Goal: Task Accomplishment & Management: Use online tool/utility

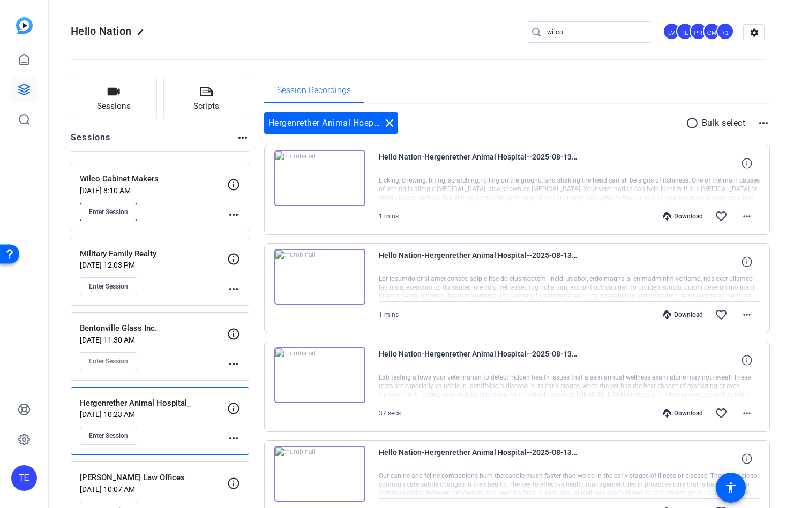
click at [112, 208] on span "Enter Session" at bounding box center [108, 212] width 39 height 9
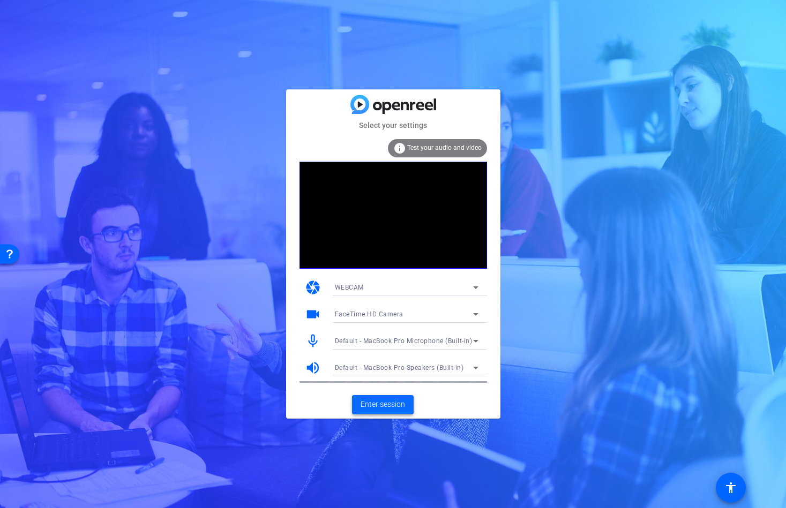
click at [378, 407] on span "Enter session" at bounding box center [382, 404] width 44 height 11
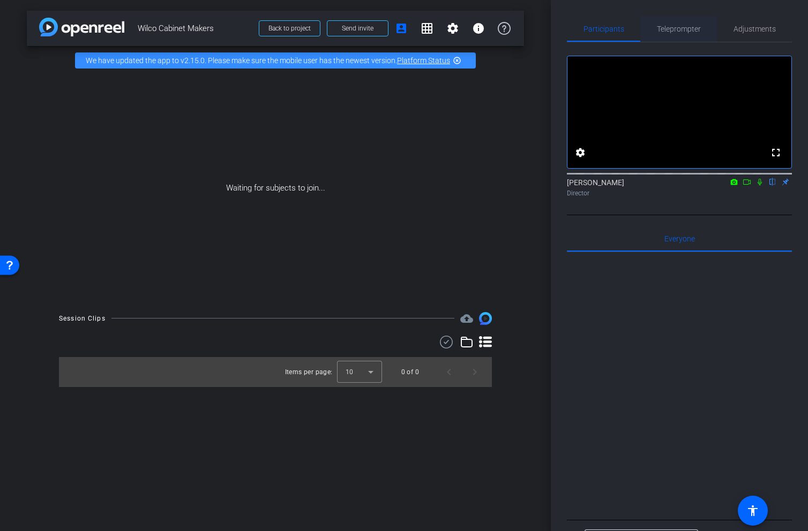
click at [689, 29] on span "Teleprompter" at bounding box center [679, 28] width 44 height 7
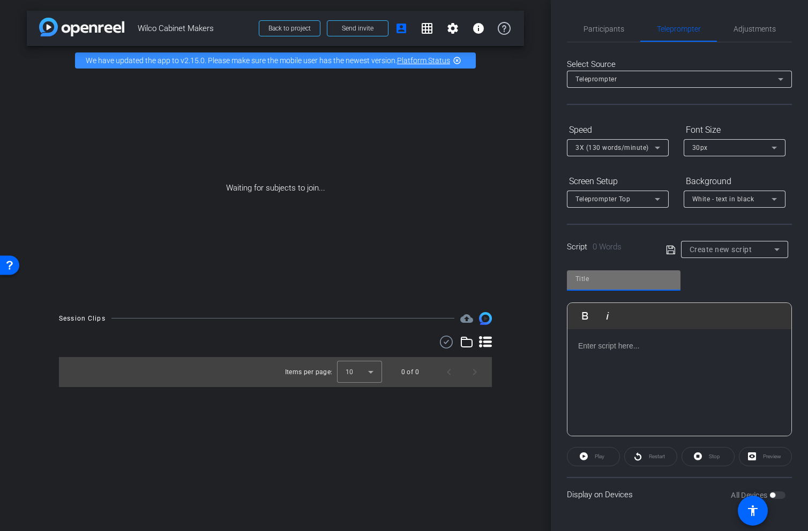
click at [610, 277] on input "text" at bounding box center [623, 279] width 96 height 13
type input "wiclo"
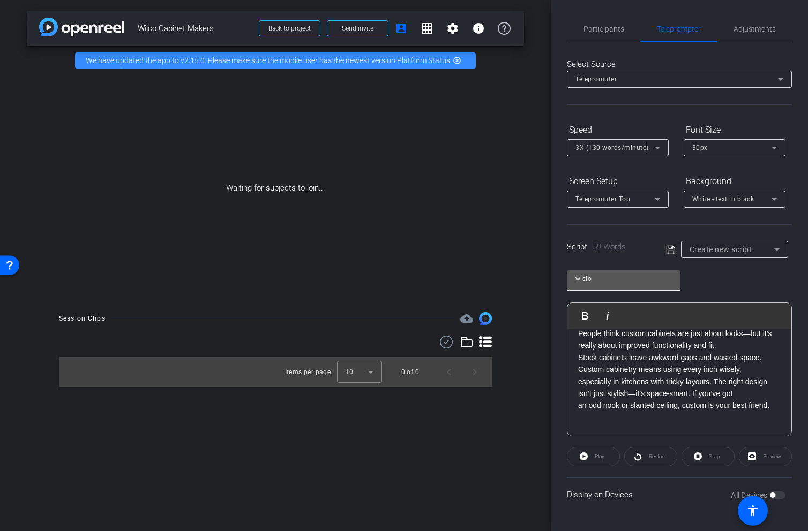
scroll to position [72, 0]
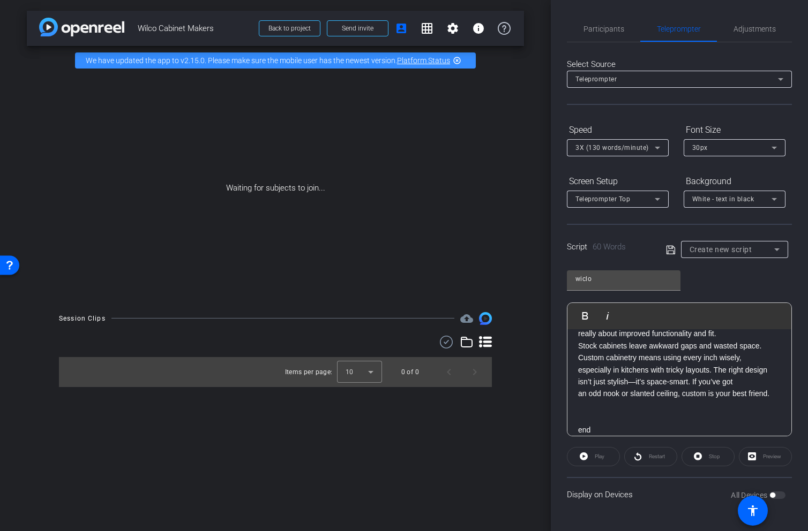
click at [671, 252] on icon at bounding box center [671, 250] width 10 height 13
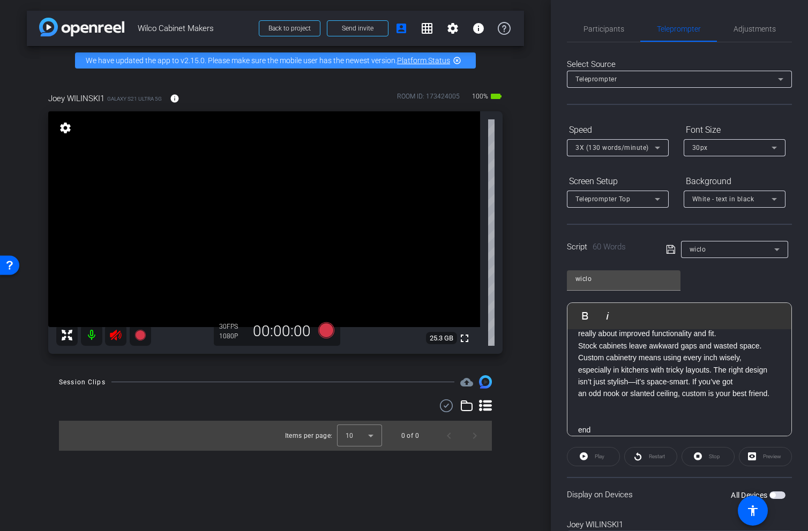
click at [112, 333] on icon at bounding box center [115, 335] width 13 height 13
click at [760, 27] on span "Adjustments" at bounding box center [754, 28] width 42 height 7
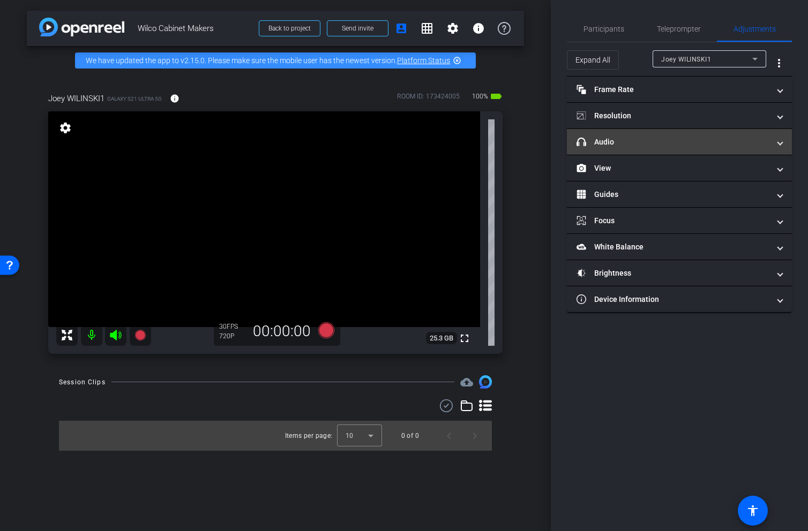
click at [666, 142] on mat-panel-title "headphone icon Audio" at bounding box center [672, 142] width 193 height 11
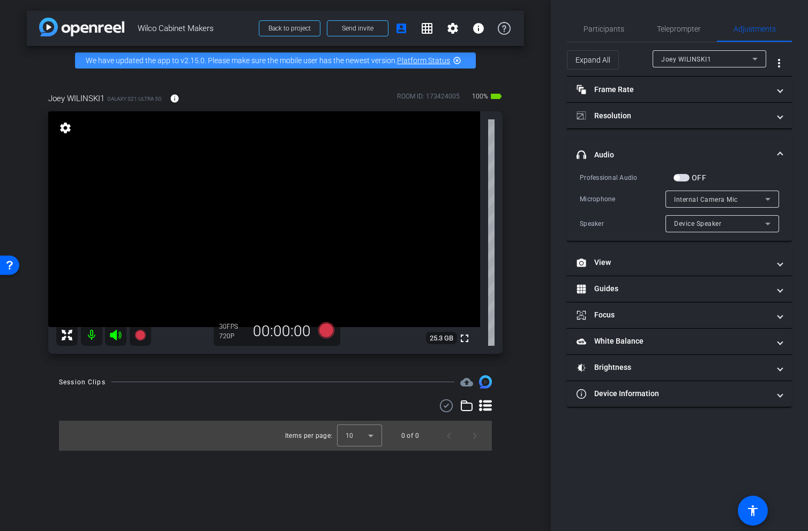
click at [687, 177] on span "button" at bounding box center [681, 177] width 16 height 7
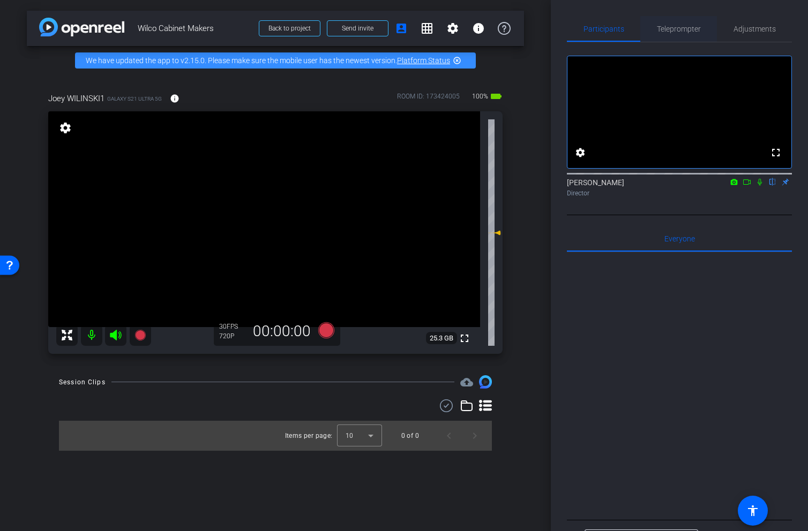
click at [676, 32] on span "Teleprompter" at bounding box center [679, 28] width 44 height 7
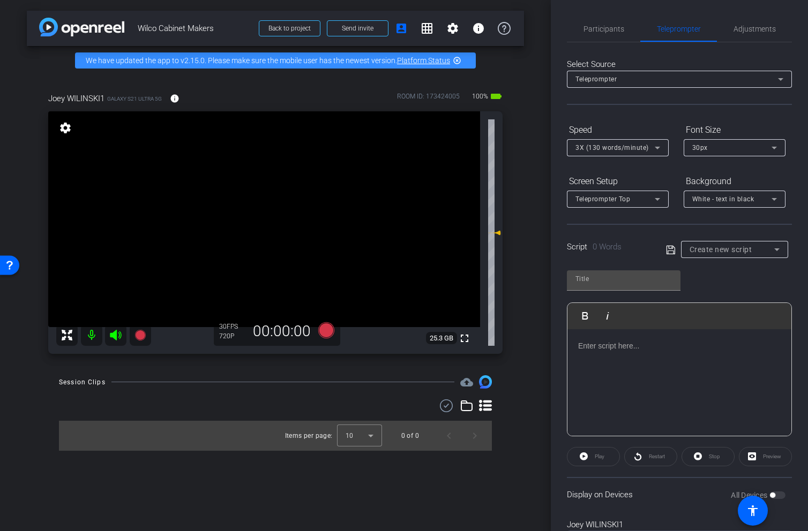
click at [676, 249] on span at bounding box center [673, 250] width 15 height 10
click at [673, 251] on icon at bounding box center [671, 250] width 10 height 13
click at [731, 248] on span "Create new script" at bounding box center [720, 249] width 63 height 9
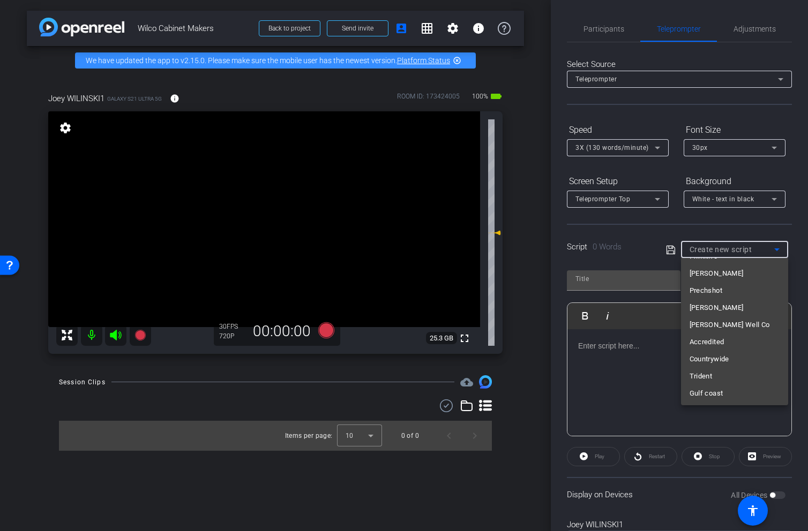
scroll to position [5895, 0]
click at [709, 395] on mat-option "wiclo" at bounding box center [734, 392] width 107 height 17
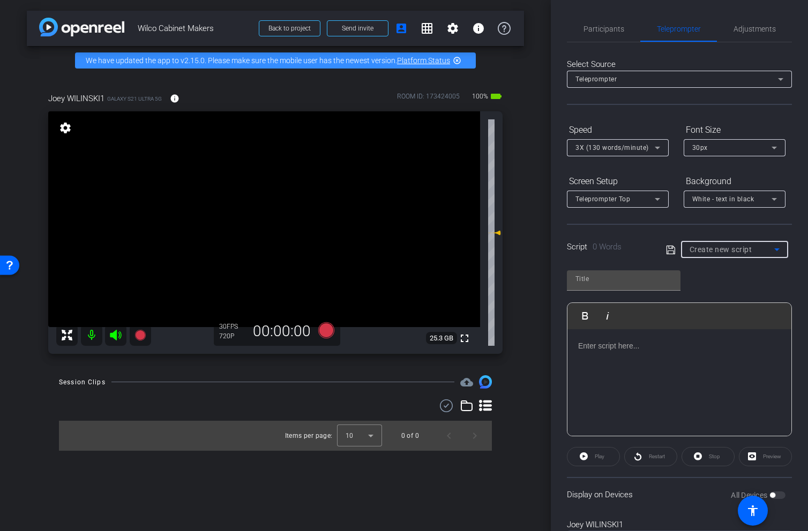
type input "wiclo"
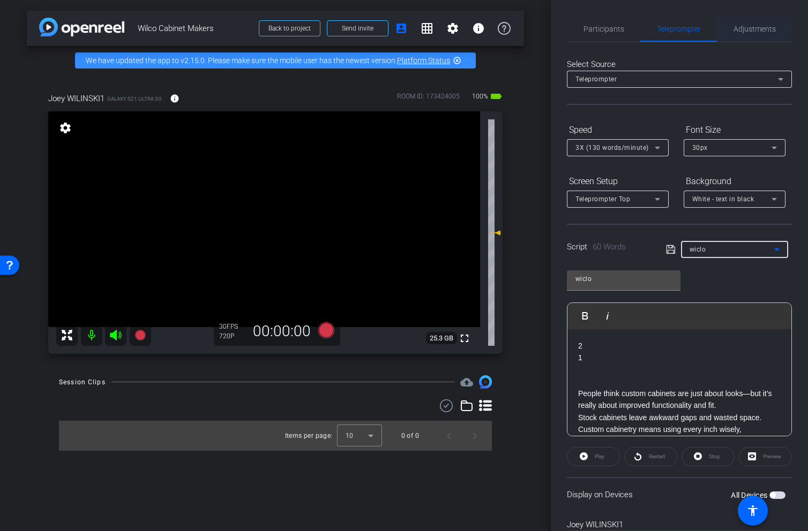
click at [743, 29] on span "Adjustments" at bounding box center [754, 28] width 42 height 7
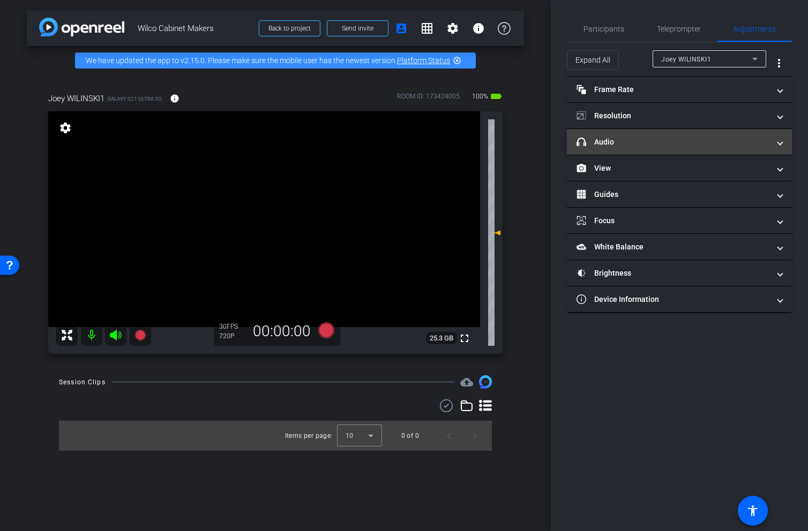
click at [612, 137] on mat-panel-title "headphone icon Audio" at bounding box center [672, 142] width 193 height 11
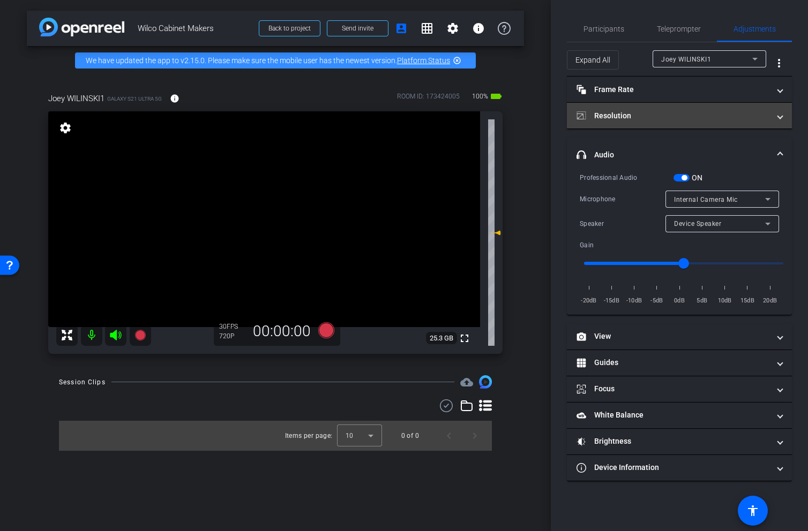
click at [625, 114] on mat-panel-title "Resolution" at bounding box center [672, 115] width 193 height 11
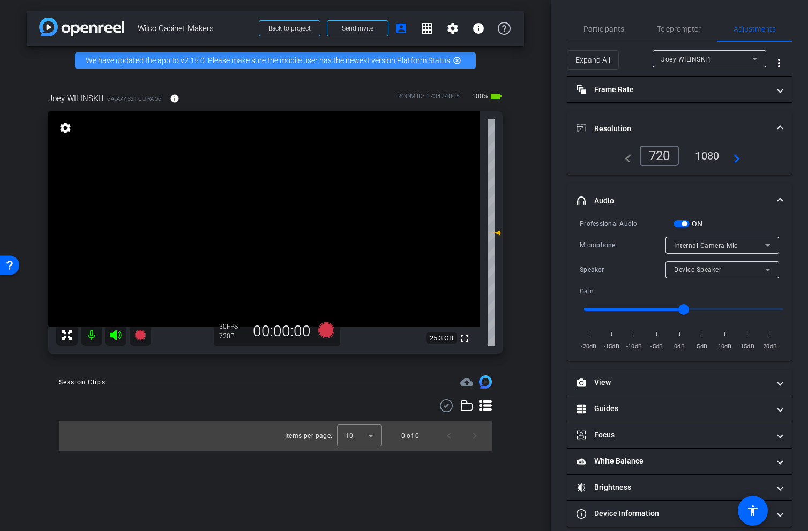
click at [711, 155] on div "1080" at bounding box center [707, 156] width 40 height 18
click at [683, 26] on span "Teleprompter" at bounding box center [679, 28] width 44 height 7
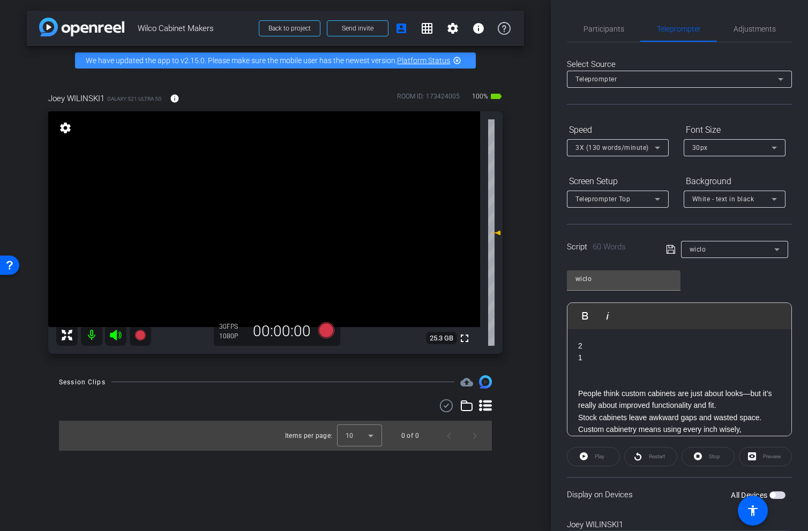
click at [611, 155] on div "3X (130 words/minute)" at bounding box center [617, 147] width 85 height 17
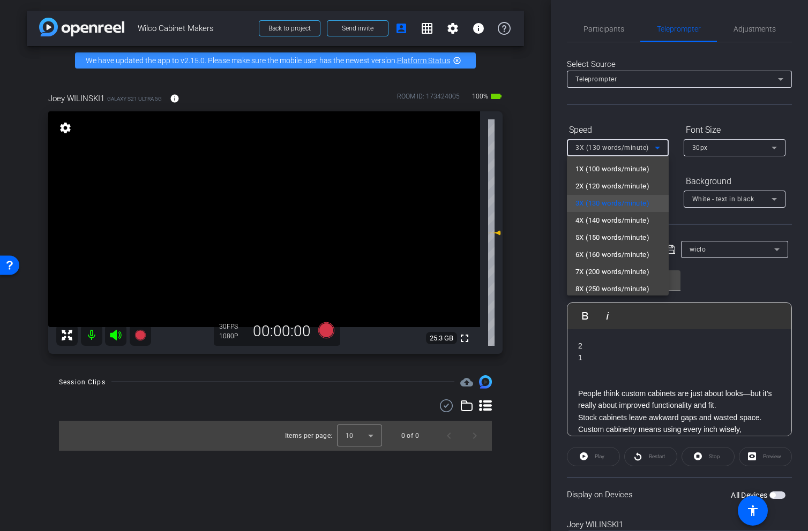
click at [608, 146] on div at bounding box center [404, 265] width 808 height 531
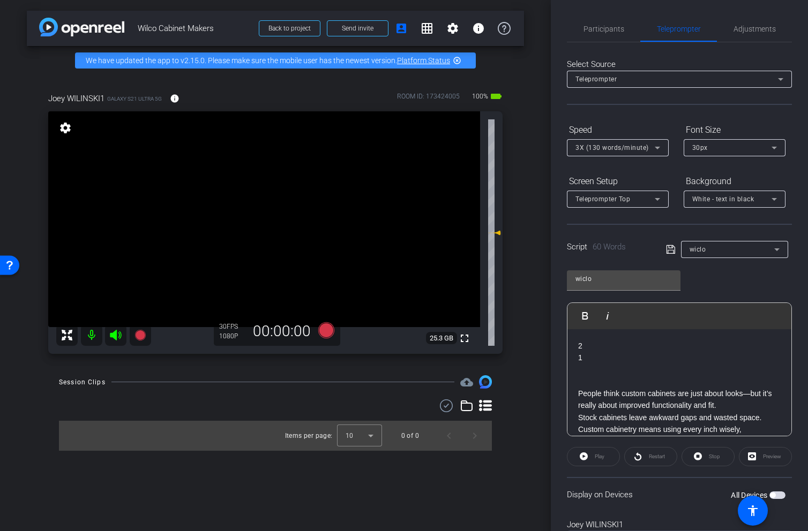
click at [597, 148] on span "3X (130 words/minute)" at bounding box center [611, 147] width 73 height 7
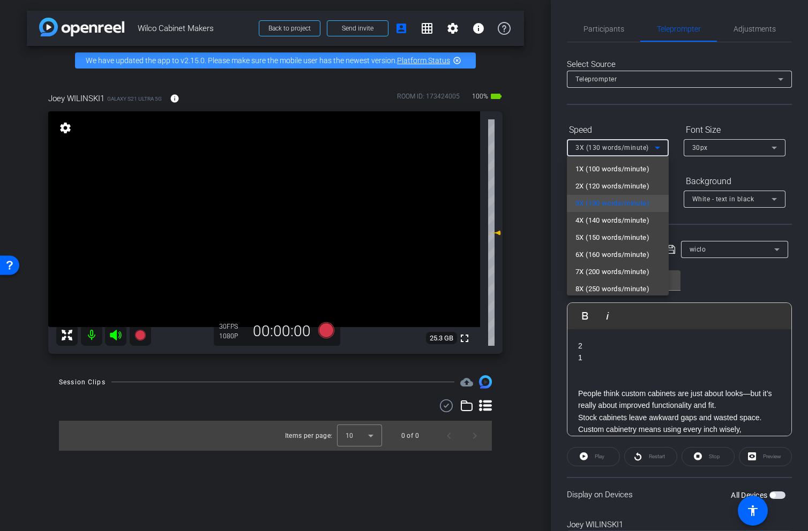
click at [595, 187] on span "2X (120 words/minute)" at bounding box center [612, 186] width 74 height 13
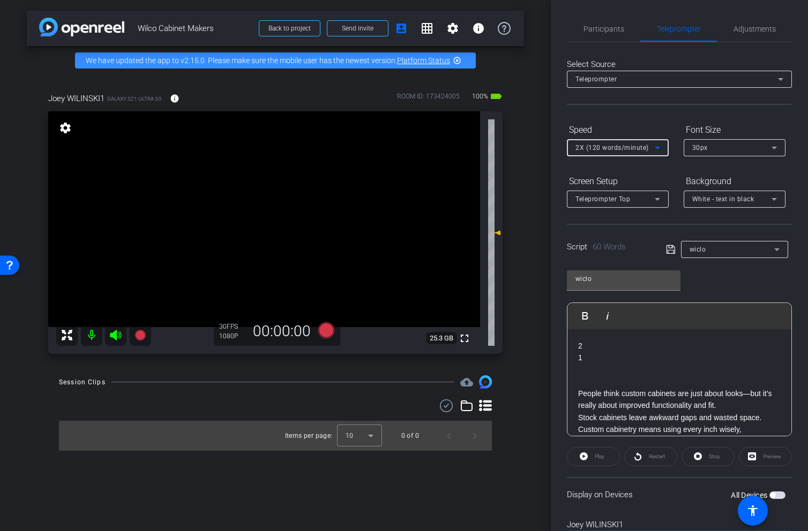
scroll to position [54, 0]
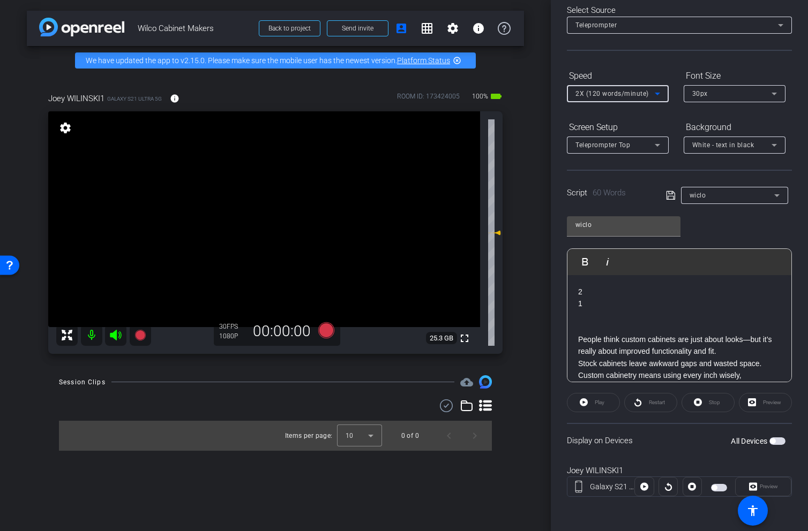
click at [778, 444] on span "button" at bounding box center [777, 441] width 16 height 7
click at [583, 399] on icon at bounding box center [584, 403] width 8 height 8
click at [581, 399] on icon at bounding box center [581, 403] width 8 height 8
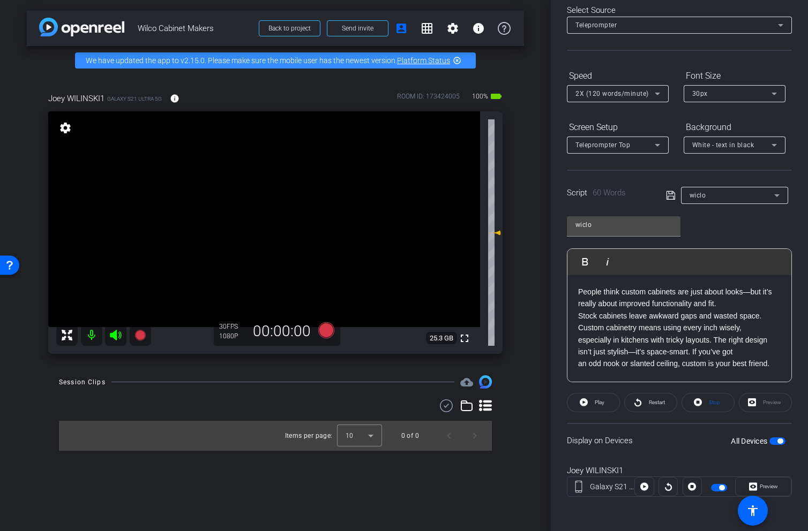
scroll to position [46, 0]
click at [597, 405] on span "Play" at bounding box center [600, 403] width 10 height 6
drag, startPoint x: 716, startPoint y: 366, endPoint x: 681, endPoint y: 7, distance: 360.6
click at [716, 359] on div "2 1 People think custom cabinets are just about looks—but it’s really about imp…" at bounding box center [679, 324] width 224 height 189
click at [600, 94] on span "2X (120 words/minute)" at bounding box center [611, 93] width 73 height 7
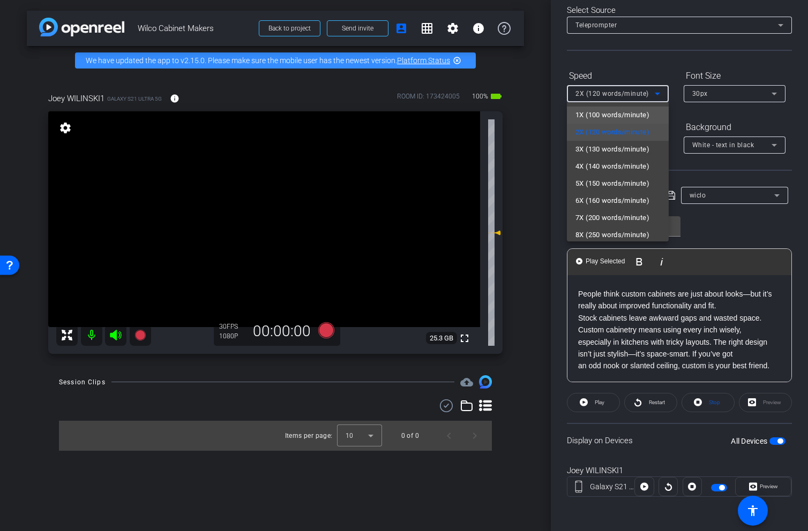
click at [593, 115] on span "1X (100 words/minute)" at bounding box center [612, 115] width 74 height 13
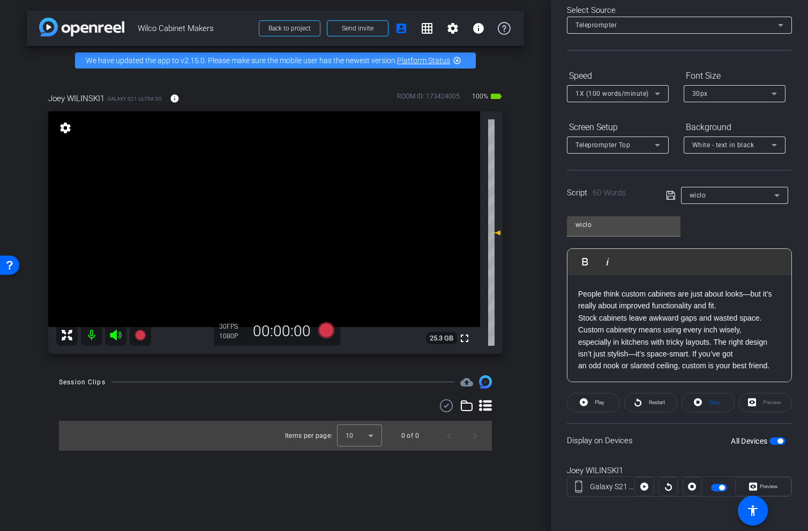
click at [771, 440] on span "button" at bounding box center [777, 441] width 16 height 7
click at [777, 443] on span "button" at bounding box center [777, 441] width 16 height 7
click at [109, 337] on icon at bounding box center [115, 335] width 13 height 13
click at [326, 332] on icon at bounding box center [326, 330] width 16 height 16
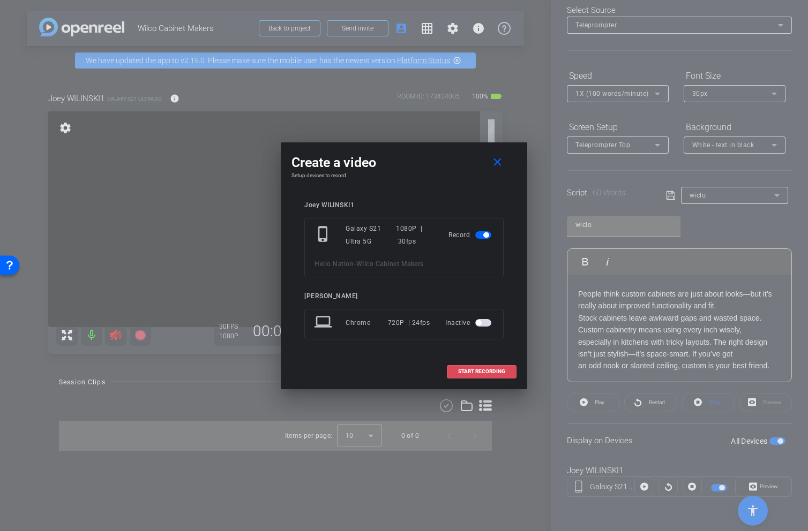
drag, startPoint x: 479, startPoint y: 370, endPoint x: 476, endPoint y: 375, distance: 5.5
click at [479, 370] on span "START RECORDING" at bounding box center [481, 371] width 47 height 5
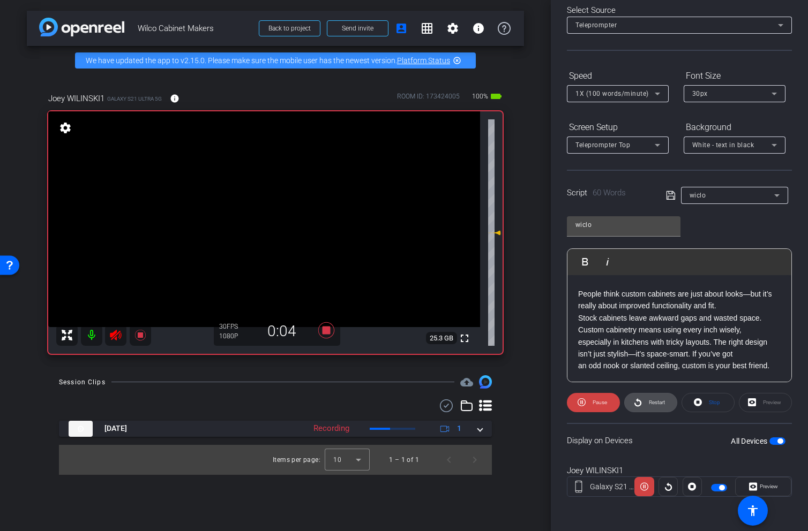
click at [652, 400] on span "Restart" at bounding box center [657, 403] width 16 height 6
click at [115, 341] on icon at bounding box center [115, 335] width 13 height 13
click at [609, 94] on span "1X (100 words/minute)" at bounding box center [611, 93] width 73 height 7
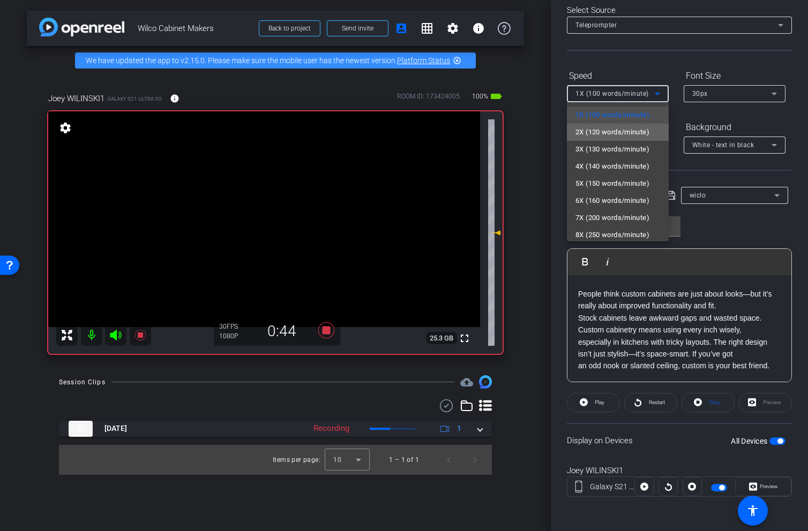
click at [604, 130] on span "2X (120 words/minute)" at bounding box center [612, 132] width 74 height 13
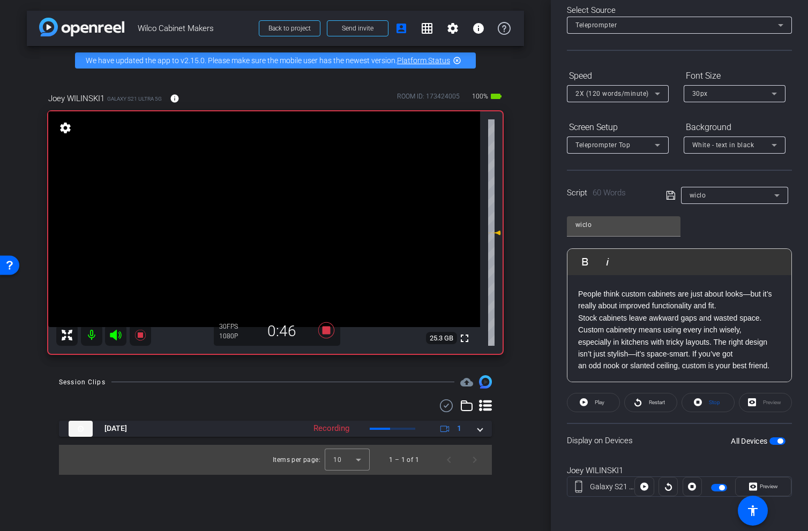
drag, startPoint x: 115, startPoint y: 335, endPoint x: 264, endPoint y: 324, distance: 148.8
click at [115, 335] on icon at bounding box center [115, 335] width 11 height 11
click at [649, 409] on span "Restart" at bounding box center [655, 402] width 19 height 15
click at [328, 332] on icon at bounding box center [326, 330] width 16 height 16
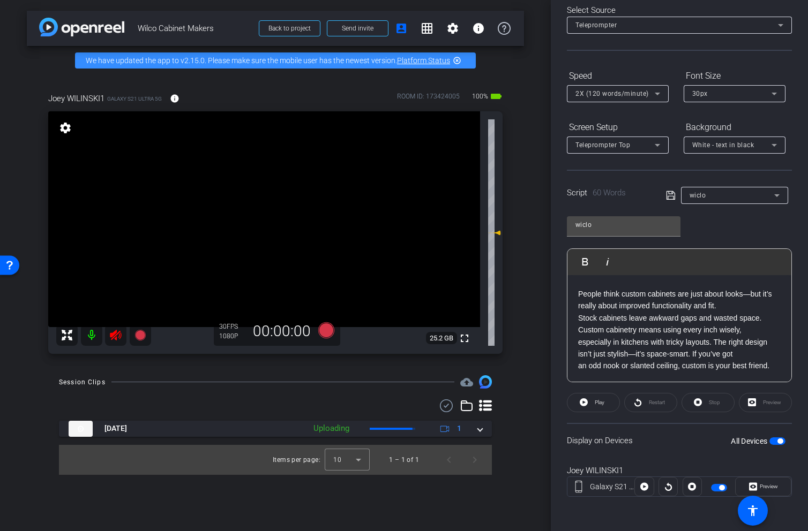
click at [119, 340] on icon at bounding box center [115, 335] width 13 height 13
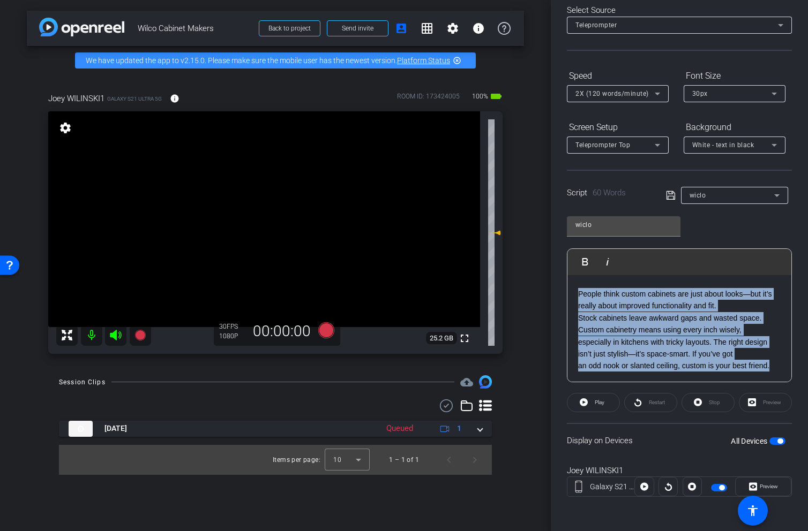
drag, startPoint x: 776, startPoint y: 367, endPoint x: 578, endPoint y: 299, distance: 209.5
click at [578, 299] on div "2 1 People think custom cabinets are just about looks—but it’s really about imp…" at bounding box center [679, 324] width 224 height 189
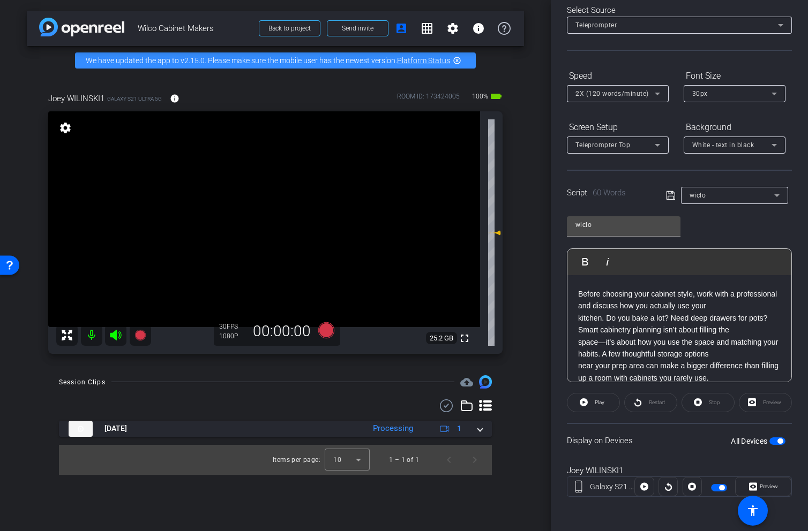
scroll to position [48, 0]
click at [776, 442] on span "button" at bounding box center [777, 441] width 16 height 7
click at [775, 441] on span "button" at bounding box center [772, 441] width 5 height 5
click at [111, 335] on icon at bounding box center [115, 335] width 11 height 11
click at [325, 333] on icon at bounding box center [326, 330] width 16 height 16
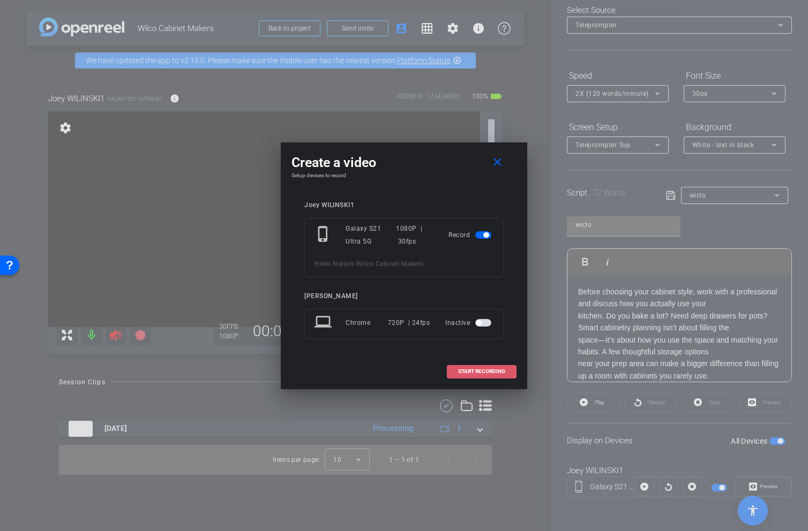
click at [485, 371] on span "START RECORDING" at bounding box center [481, 371] width 47 height 5
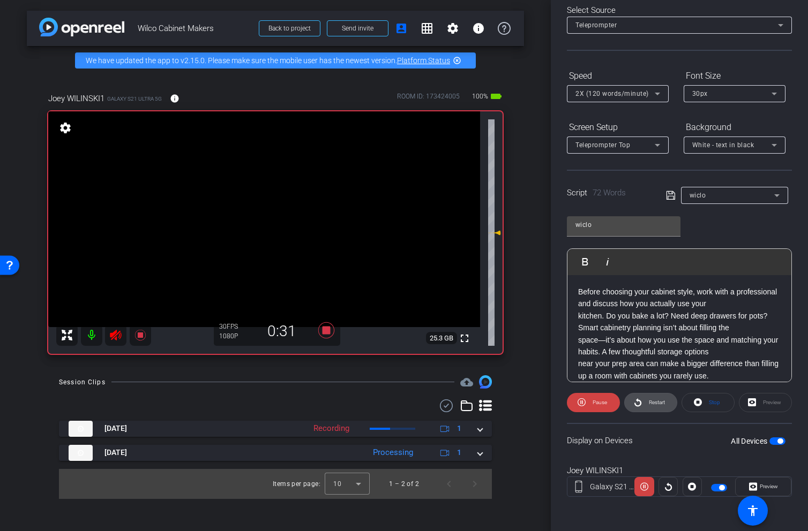
click at [659, 404] on span "Restart" at bounding box center [657, 403] width 16 height 6
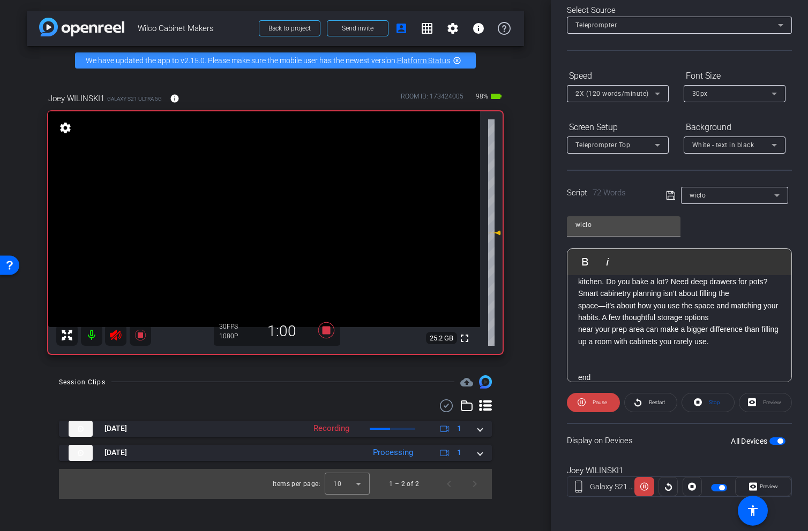
scroll to position [84, 0]
drag, startPoint x: 327, startPoint y: 332, endPoint x: 269, endPoint y: 332, distance: 58.4
click at [327, 332] on icon at bounding box center [326, 330] width 16 height 16
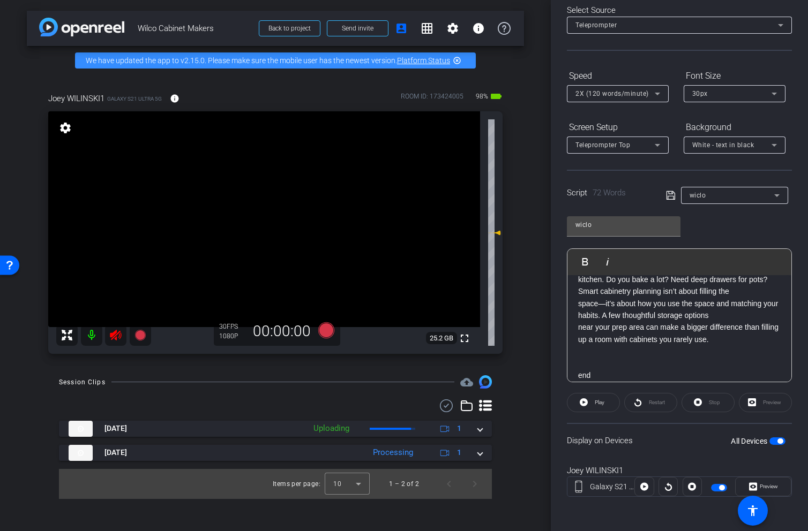
click at [113, 333] on icon at bounding box center [115, 335] width 11 height 11
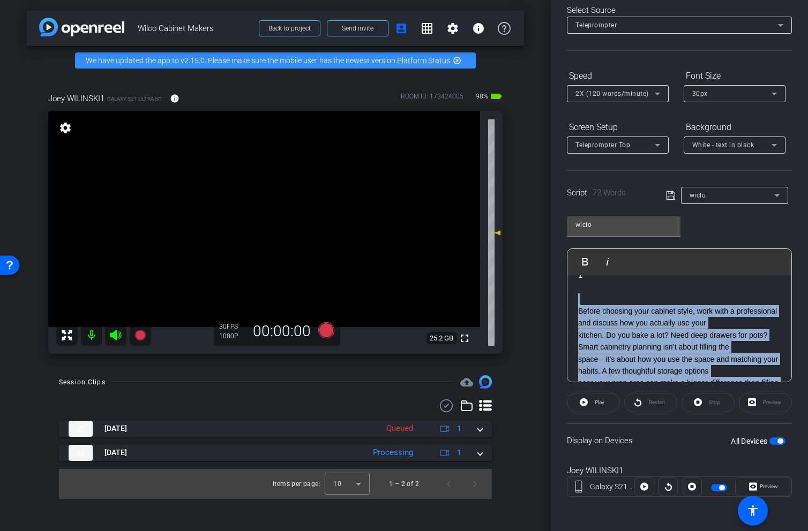
scroll to position [27, 0]
drag, startPoint x: 732, startPoint y: 342, endPoint x: 571, endPoint y: 310, distance: 164.3
click at [577, 312] on div "2 1 Before choosing your cabinet style, work with a professional and discuss ho…" at bounding box center [679, 348] width 224 height 201
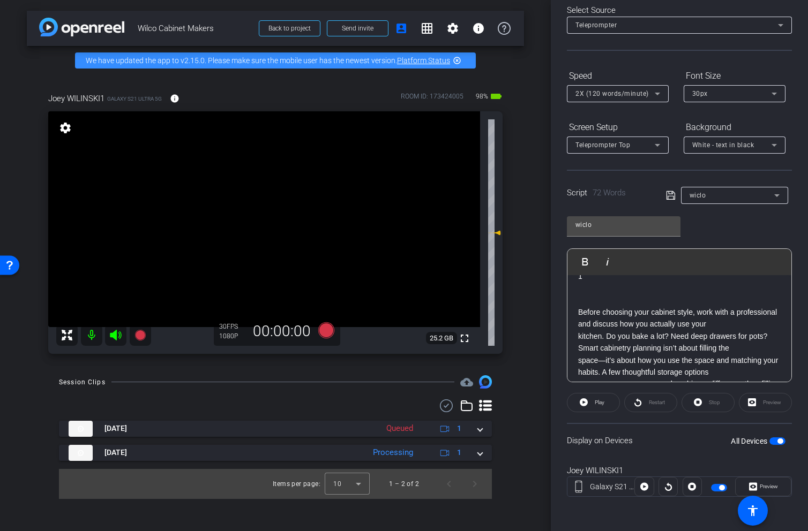
scroll to position [36, 0]
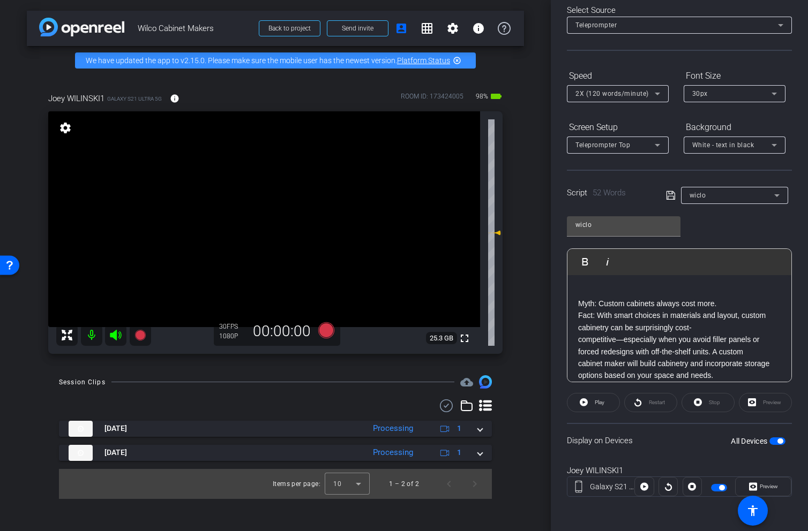
click at [779, 440] on span "button" at bounding box center [779, 441] width 5 height 5
click at [773, 440] on span "button" at bounding box center [772, 441] width 5 height 5
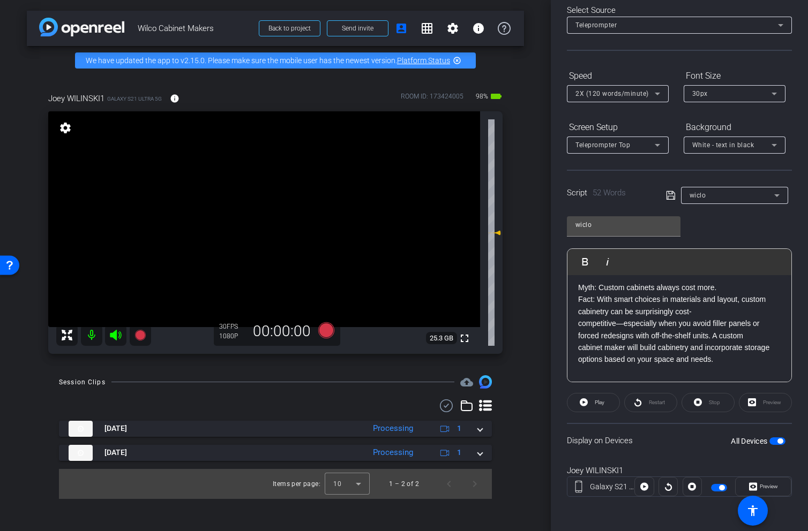
scroll to position [52, 0]
click at [117, 334] on icon at bounding box center [115, 335] width 13 height 13
click at [322, 329] on icon at bounding box center [326, 330] width 16 height 16
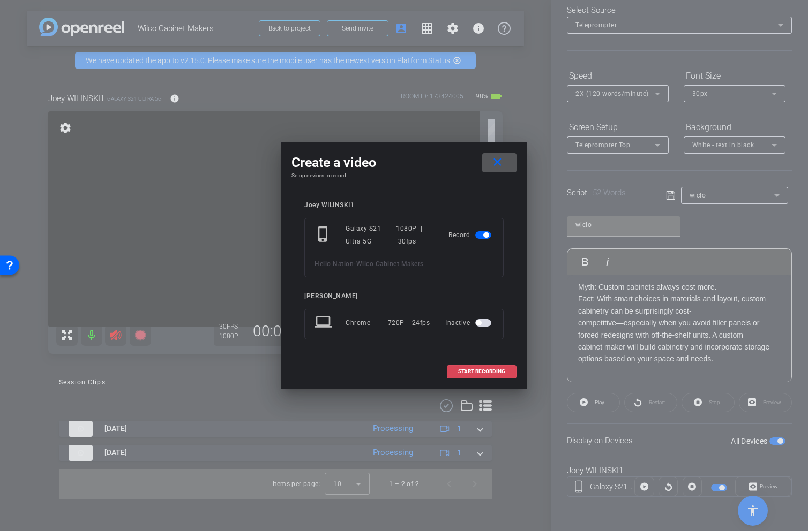
click at [485, 373] on span "START RECORDING" at bounding box center [481, 371] width 47 height 5
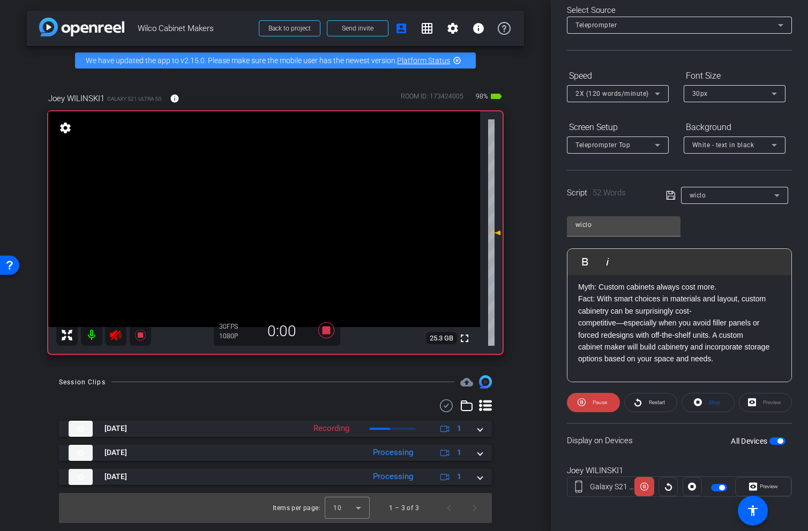
click at [645, 404] on span at bounding box center [651, 403] width 52 height 26
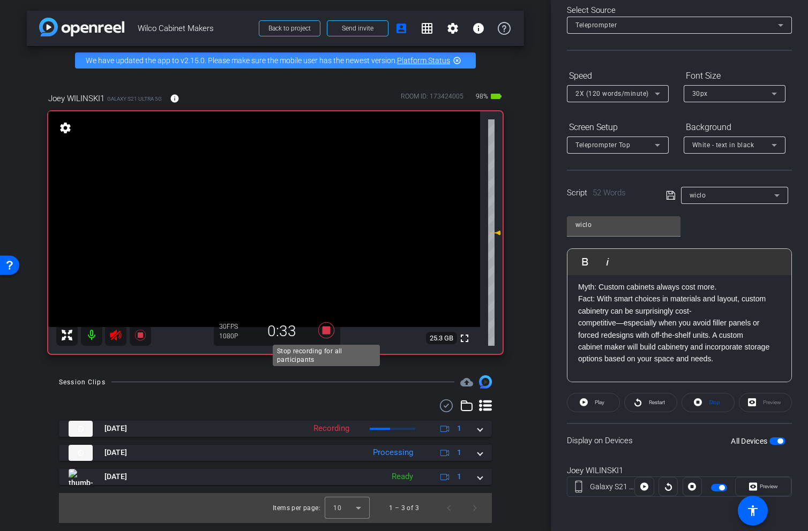
click at [325, 332] on icon at bounding box center [326, 330] width 16 height 16
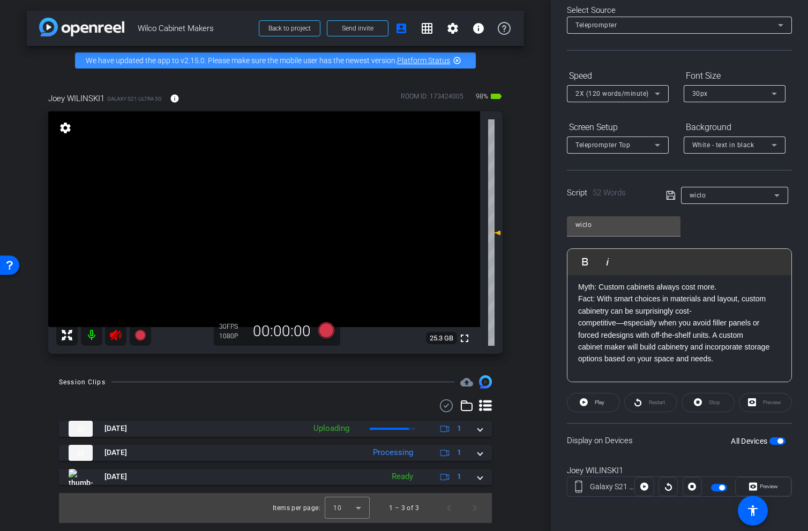
click at [117, 335] on icon at bounding box center [115, 335] width 11 height 11
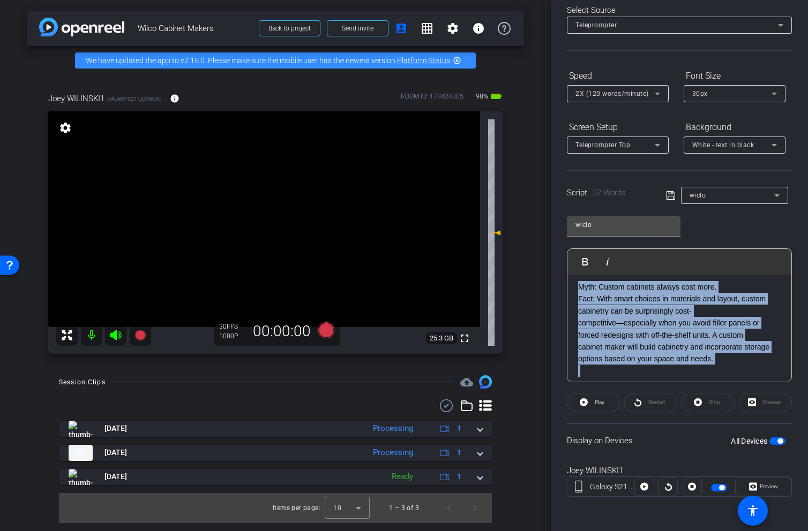
drag, startPoint x: 727, startPoint y: 364, endPoint x: 565, endPoint y: 287, distance: 179.7
click at [565, 287] on div "Participants Teleprompter Adjustments settings [PERSON_NAME] flip Director Ever…" at bounding box center [679, 265] width 257 height 531
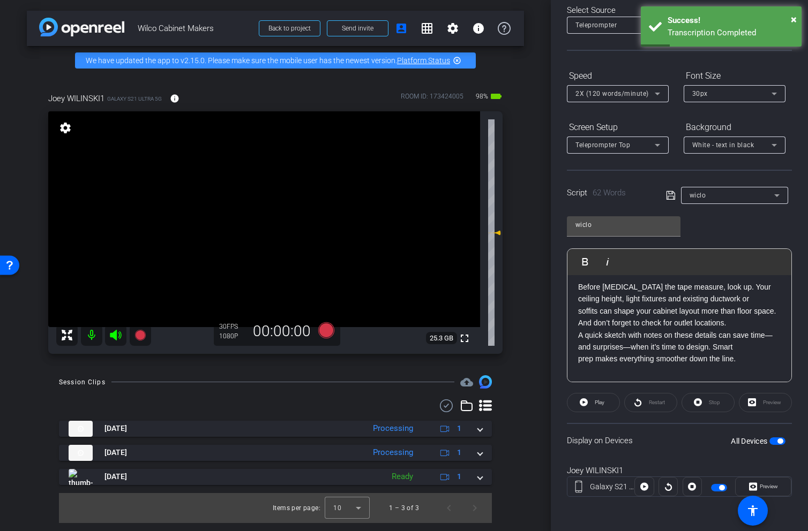
click at [775, 442] on span "button" at bounding box center [777, 441] width 16 height 7
click at [776, 441] on span "button" at bounding box center [777, 441] width 16 height 7
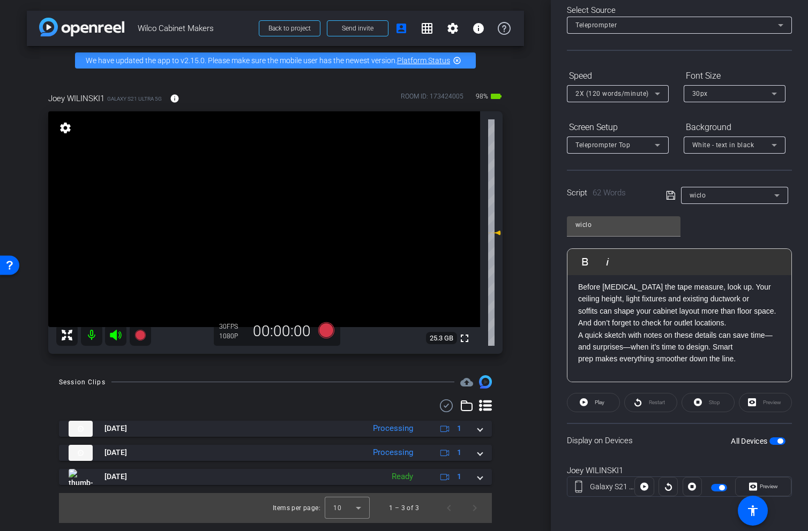
click at [116, 336] on icon at bounding box center [115, 335] width 11 height 11
click at [328, 331] on icon at bounding box center [326, 330] width 16 height 16
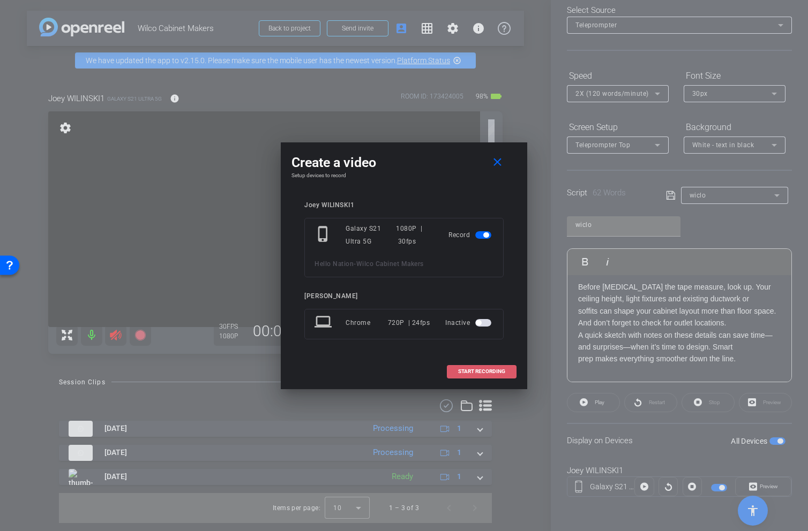
click at [487, 364] on span at bounding box center [481, 372] width 69 height 26
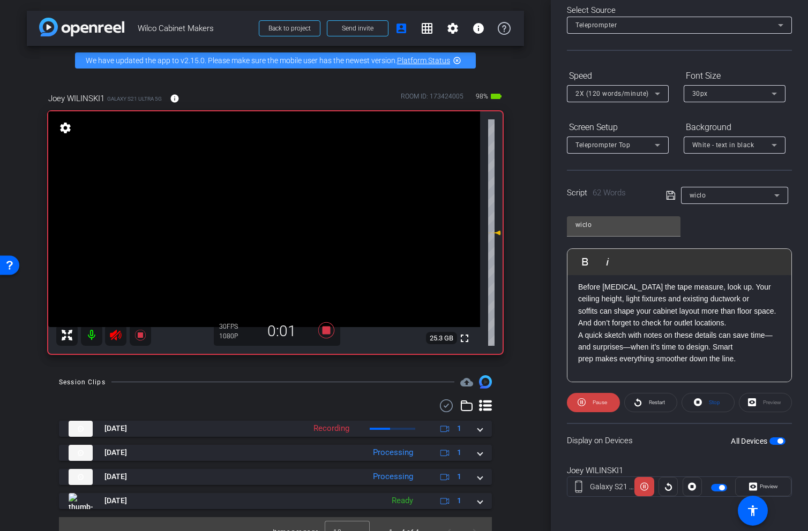
click at [655, 403] on span "Restart" at bounding box center [657, 403] width 16 height 6
click at [647, 403] on span "Restart" at bounding box center [655, 402] width 19 height 15
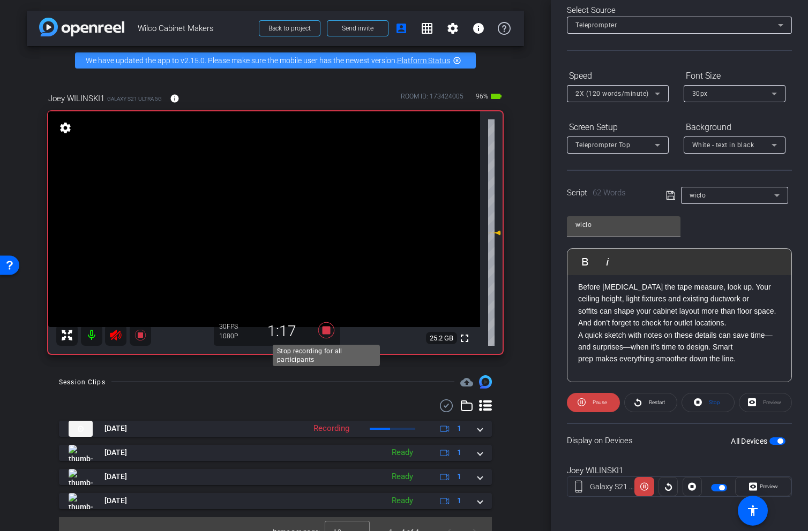
click at [325, 332] on icon at bounding box center [326, 330] width 16 height 16
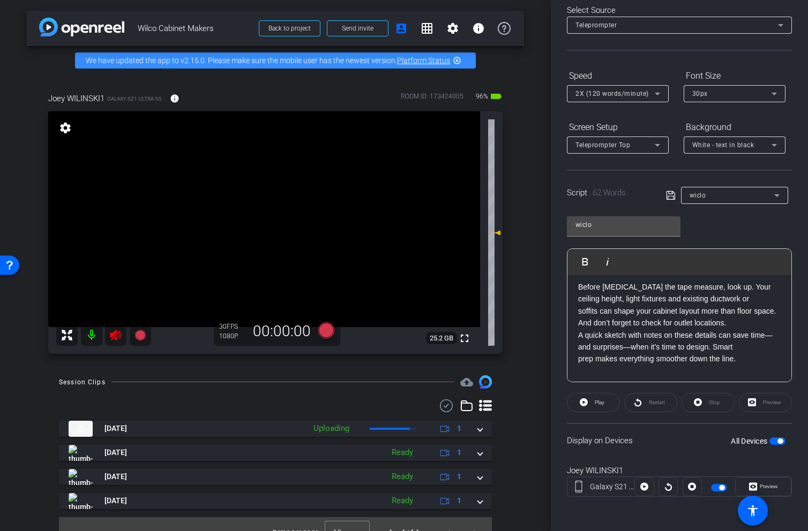
click at [114, 334] on icon at bounding box center [115, 335] width 11 height 11
click at [777, 442] on span "button" at bounding box center [777, 441] width 16 height 7
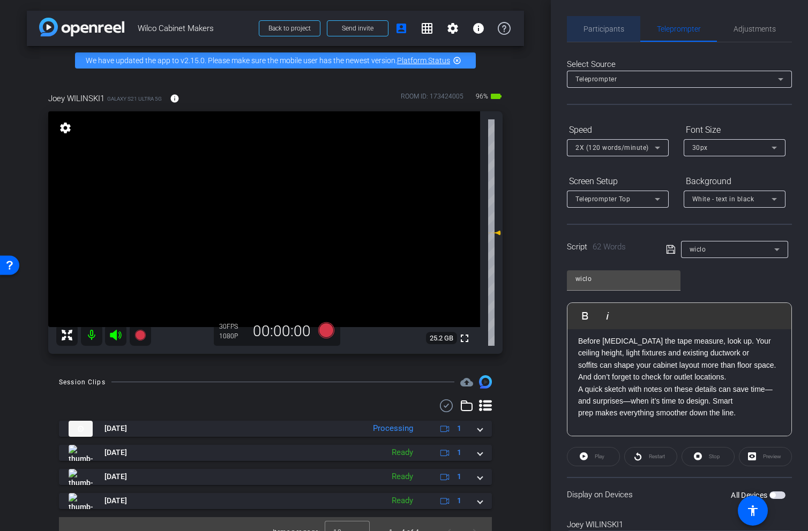
click at [607, 29] on span "Participants" at bounding box center [603, 28] width 41 height 7
